Goal: Information Seeking & Learning: Find specific fact

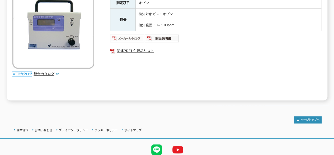
click at [133, 34] on img at bounding box center [127, 38] width 35 height 8
click at [146, 47] on link "関連PDF1 付属品リスト" at bounding box center [215, 50] width 211 height 7
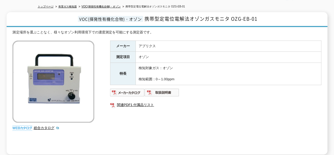
scroll to position [58, 0]
click at [143, 75] on td "検知対象ガス：オゾン 検知範囲：0～1.00ppm" at bounding box center [229, 73] width 186 height 22
click at [143, 67] on td "検知対象ガス：オゾン 検知範囲：0～1.00ppm" at bounding box center [229, 73] width 186 height 22
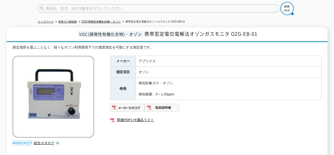
scroll to position [44, 0]
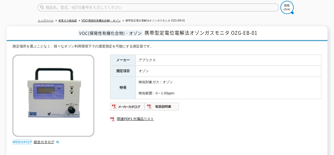
click at [140, 55] on td "アプリクス" at bounding box center [229, 59] width 186 height 11
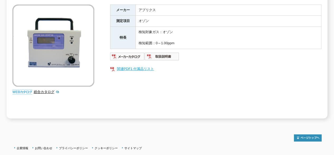
scroll to position [96, 0]
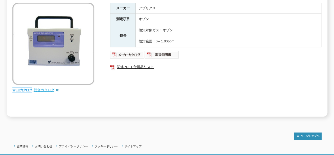
click at [53, 88] on link "総合カタログ" at bounding box center [47, 90] width 26 height 4
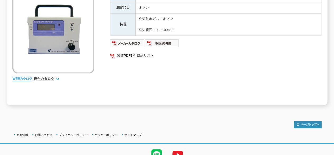
scroll to position [128, 0]
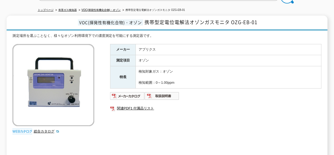
scroll to position [56, 0]
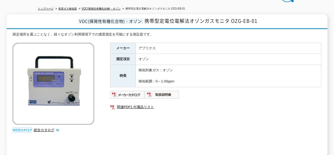
drag, startPoint x: 155, startPoint y: 78, endPoint x: 181, endPoint y: 76, distance: 25.9
click at [181, 76] on td "検知対象ガス：オゾン 検知範囲：0～1.00ppm" at bounding box center [229, 76] width 186 height 22
copy td "0～1.00ppm"
